Goal: Task Accomplishment & Management: Use online tool/utility

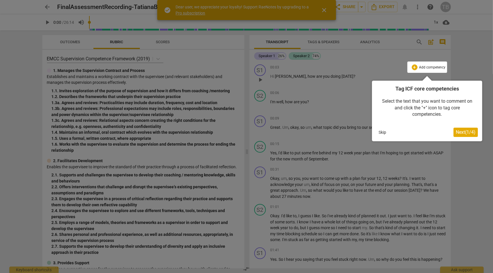
click at [467, 133] on span "Next ( 1 / 4 )" at bounding box center [466, 133] width 20 height 6
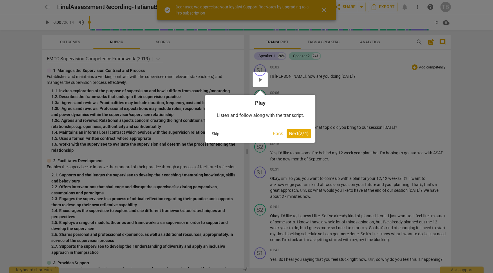
click at [276, 135] on button "Back" at bounding box center [278, 133] width 15 height 9
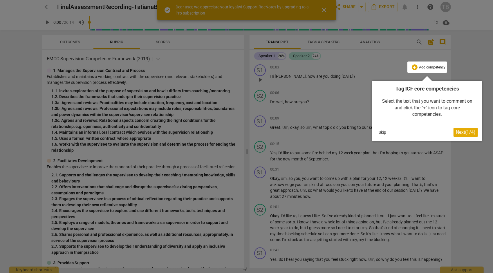
click at [381, 131] on button "Skip" at bounding box center [383, 132] width 12 height 9
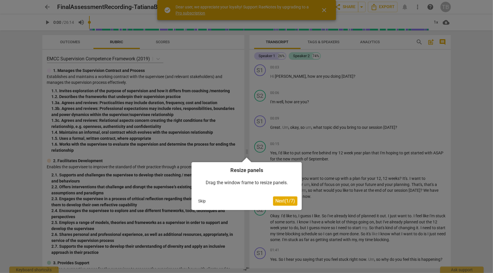
drag, startPoint x: 450, startPoint y: 69, endPoint x: 449, endPoint y: 76, distance: 6.7
click at [449, 76] on div at bounding box center [246, 136] width 493 height 273
click at [202, 199] on button "Skip" at bounding box center [202, 201] width 12 height 9
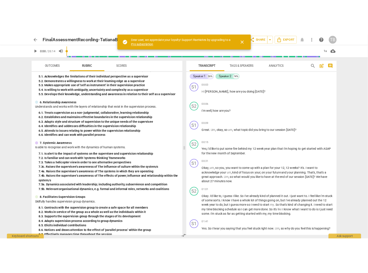
scroll to position [442, 0]
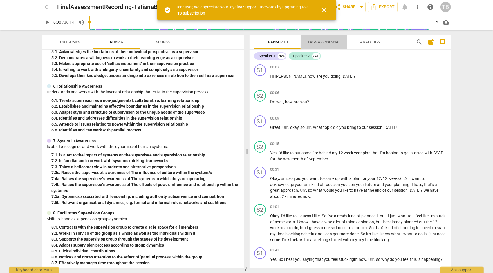
click at [323, 41] on span "Tags & Speakers" at bounding box center [324, 42] width 32 height 4
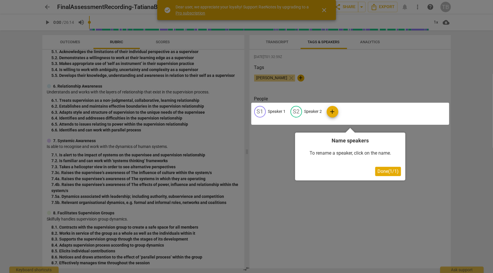
click at [403, 189] on div at bounding box center [246, 136] width 493 height 273
click at [405, 143] on div "Name speakers To rename a speaker, click on the name. Done ( 1 / 1 )" at bounding box center [350, 157] width 110 height 48
click at [324, 10] on div at bounding box center [246, 136] width 493 height 273
click at [278, 42] on div at bounding box center [246, 136] width 493 height 273
click at [385, 173] on span "Done ( 1 / 1 )" at bounding box center [388, 172] width 21 height 6
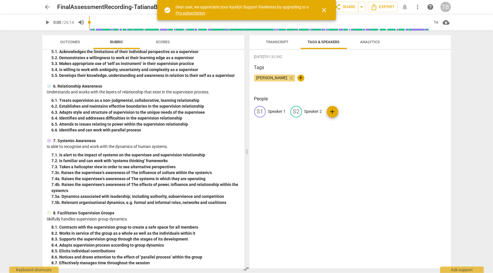
click at [275, 42] on span "Transcript" at bounding box center [277, 42] width 23 height 4
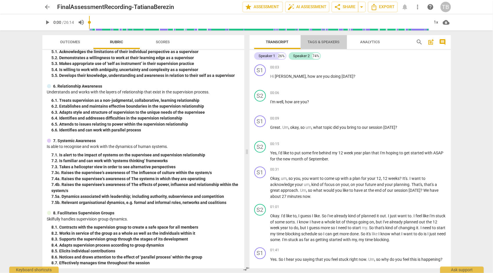
click at [322, 41] on span "Tags & Speakers" at bounding box center [324, 42] width 32 height 4
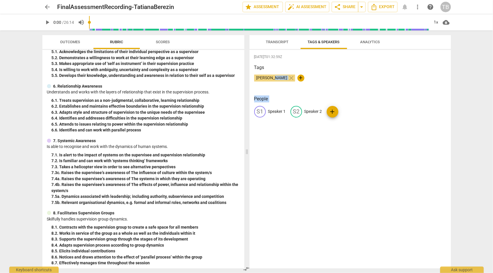
drag, startPoint x: 271, startPoint y: 79, endPoint x: 259, endPoint y: 117, distance: 40.1
click at [259, 117] on div "[DATE]T01:32:59Z Tags [PERSON_NAME] close + People S1 Speaker 1 S2 Speaker 2 add" at bounding box center [351, 159] width 202 height 219
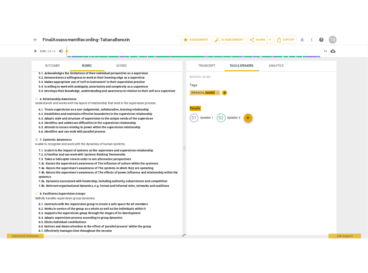
scroll to position [495, 0]
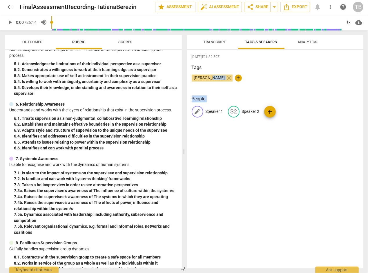
click at [197, 113] on span "edit" at bounding box center [197, 111] width 7 height 7
type input "[PERSON_NAME]"
click at [269, 110] on span "edit" at bounding box center [271, 111] width 7 height 7
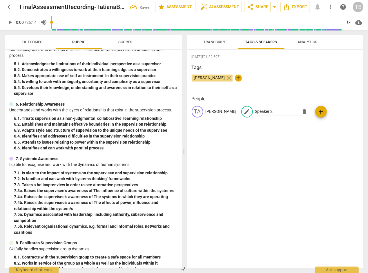
type input "C"
type input "[PERSON_NAME]"
click at [309, 213] on div "[DATE]T01:32:59Z Tags [PERSON_NAME] close + People TA [PERSON_NAME] edit [PERSO…" at bounding box center [275, 159] width 177 height 219
click at [215, 41] on span "Transcript" at bounding box center [215, 42] width 23 height 4
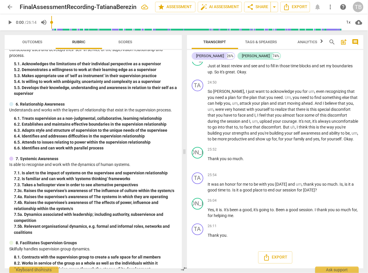
scroll to position [2827, 0]
click at [284, 260] on span "Export" at bounding box center [275, 257] width 24 height 7
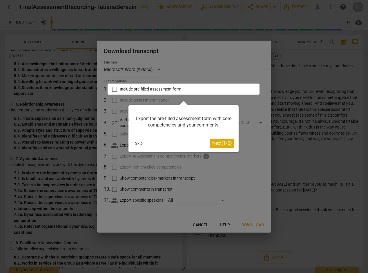
click at [112, 89] on div at bounding box center [184, 89] width 152 height 11
click at [143, 143] on button "Skip" at bounding box center [139, 143] width 12 height 9
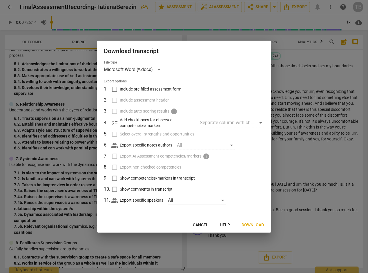
click at [262, 225] on span "Download" at bounding box center [253, 225] width 22 height 6
